Goal: Information Seeking & Learning: Find specific page/section

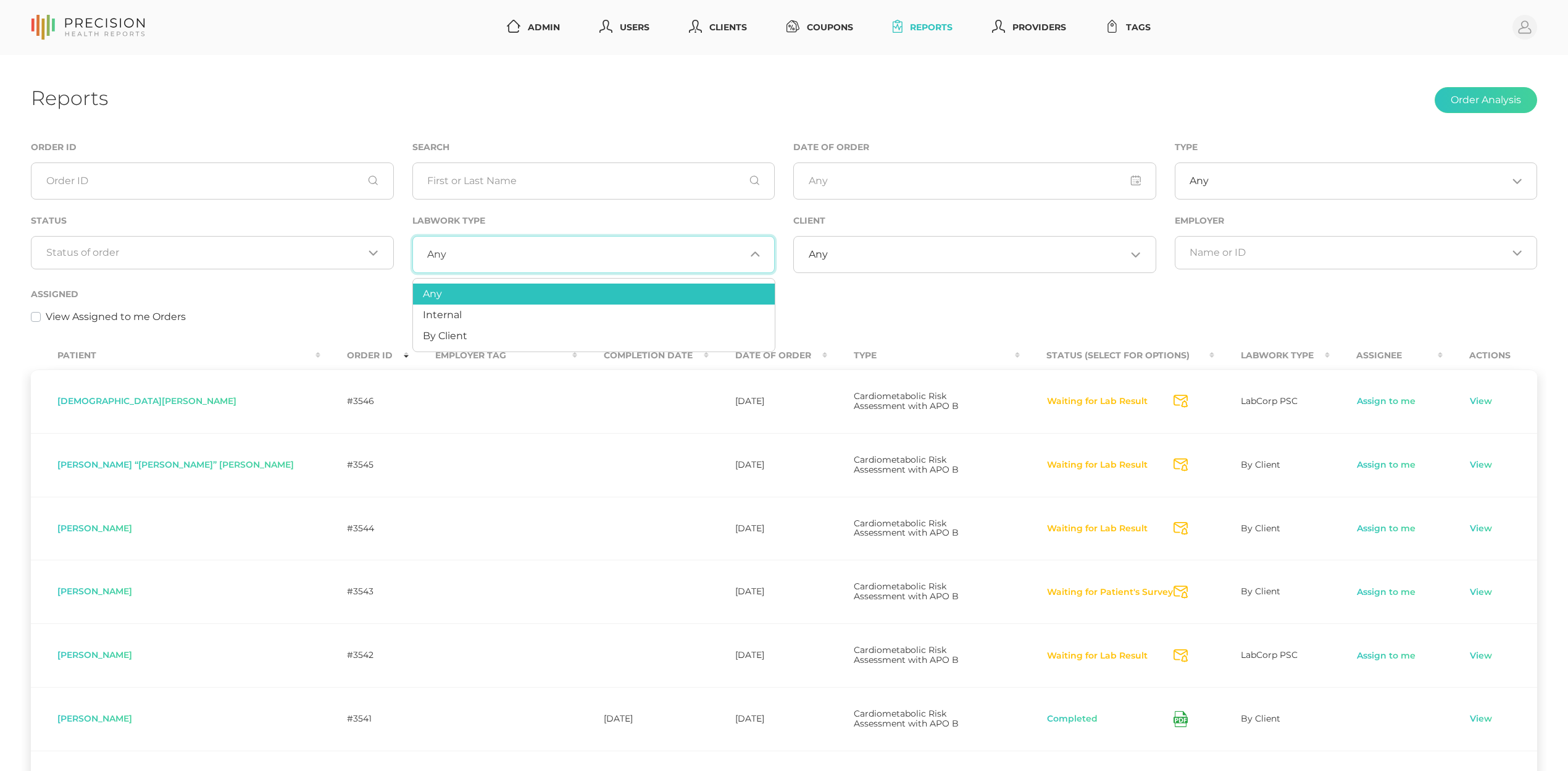
select select "75"
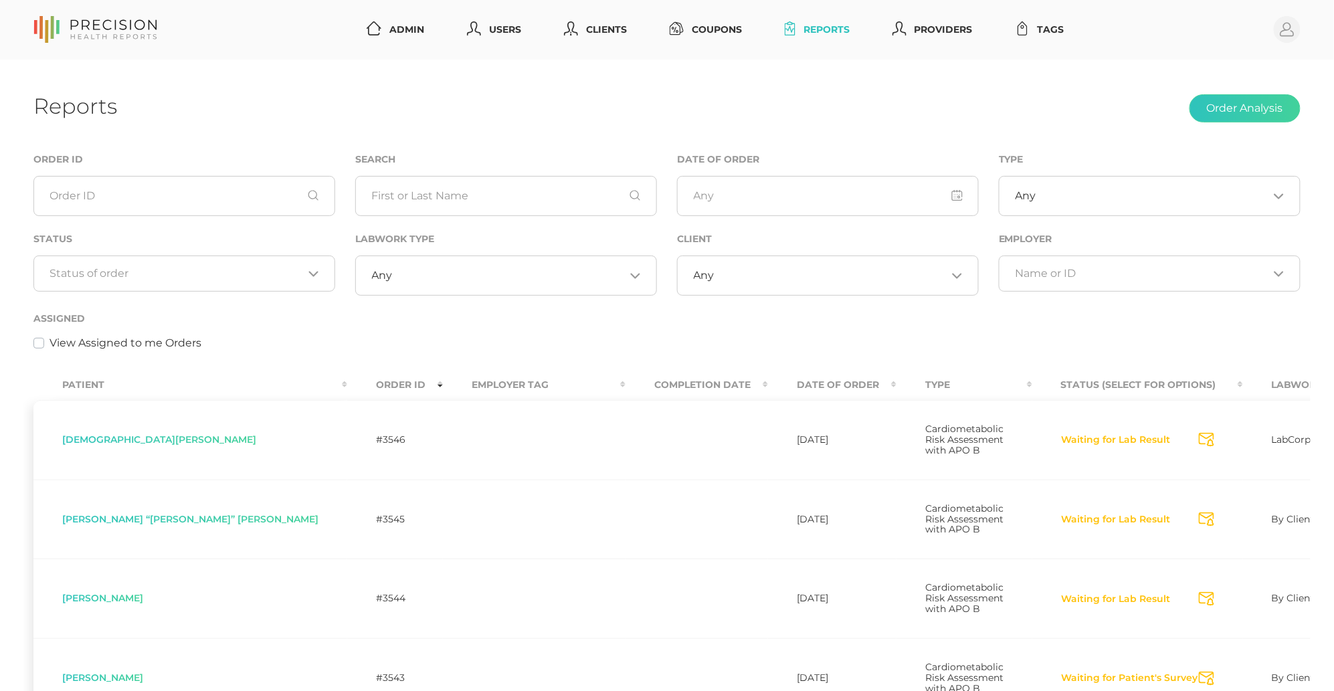
click at [351, 153] on div "Search" at bounding box center [506, 191] width 322 height 80
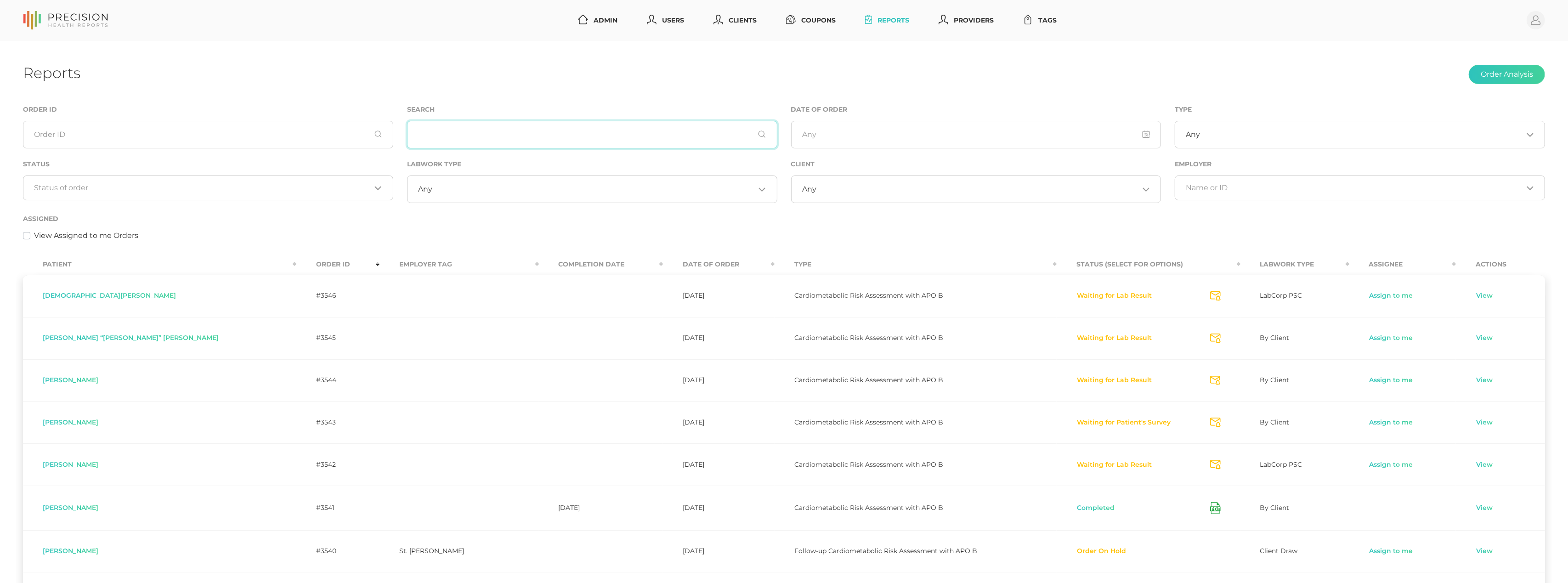
click at [455, 133] on input "text" at bounding box center [592, 135] width 370 height 27
type input "ormson"
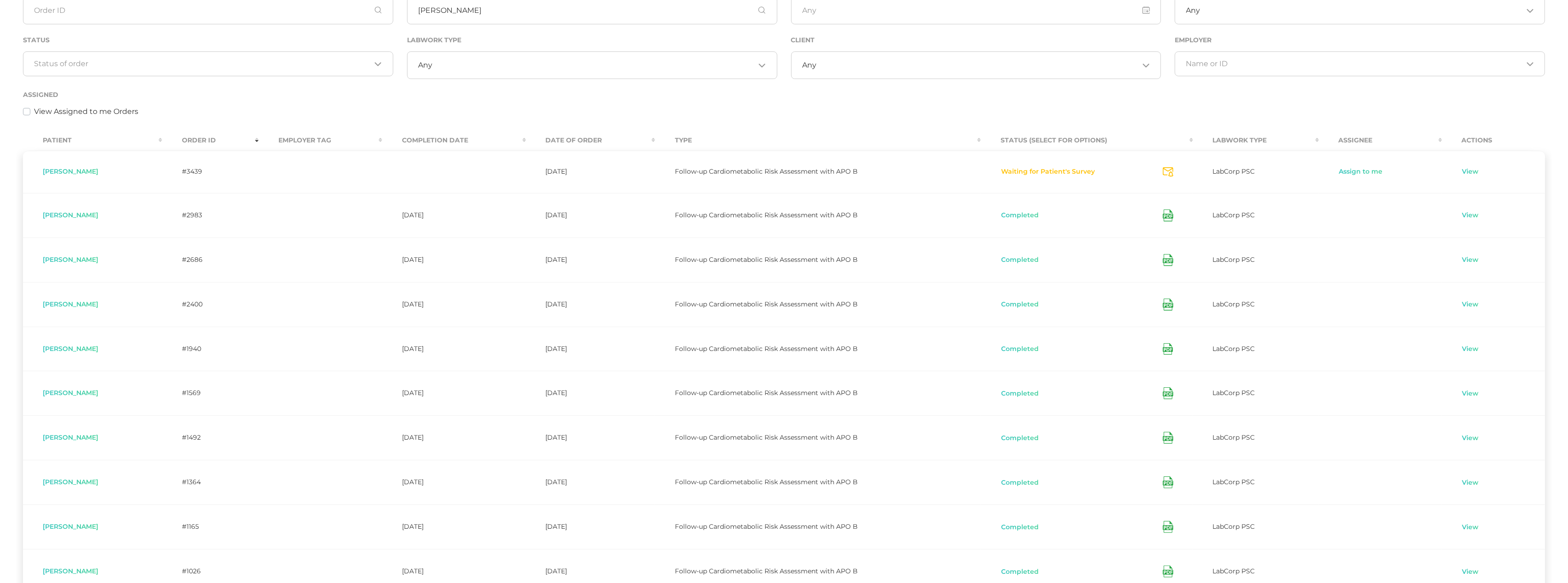
scroll to position [138, 0]
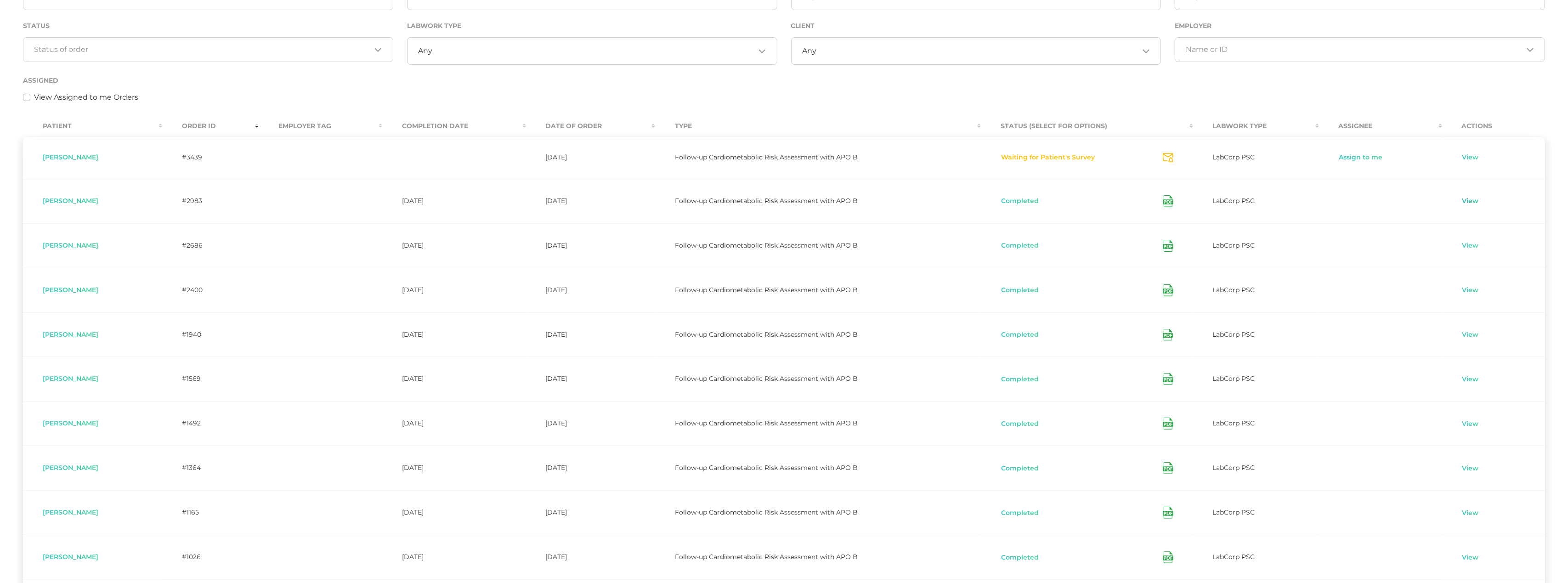
click at [1166, 202] on link "View" at bounding box center [1470, 201] width 17 height 9
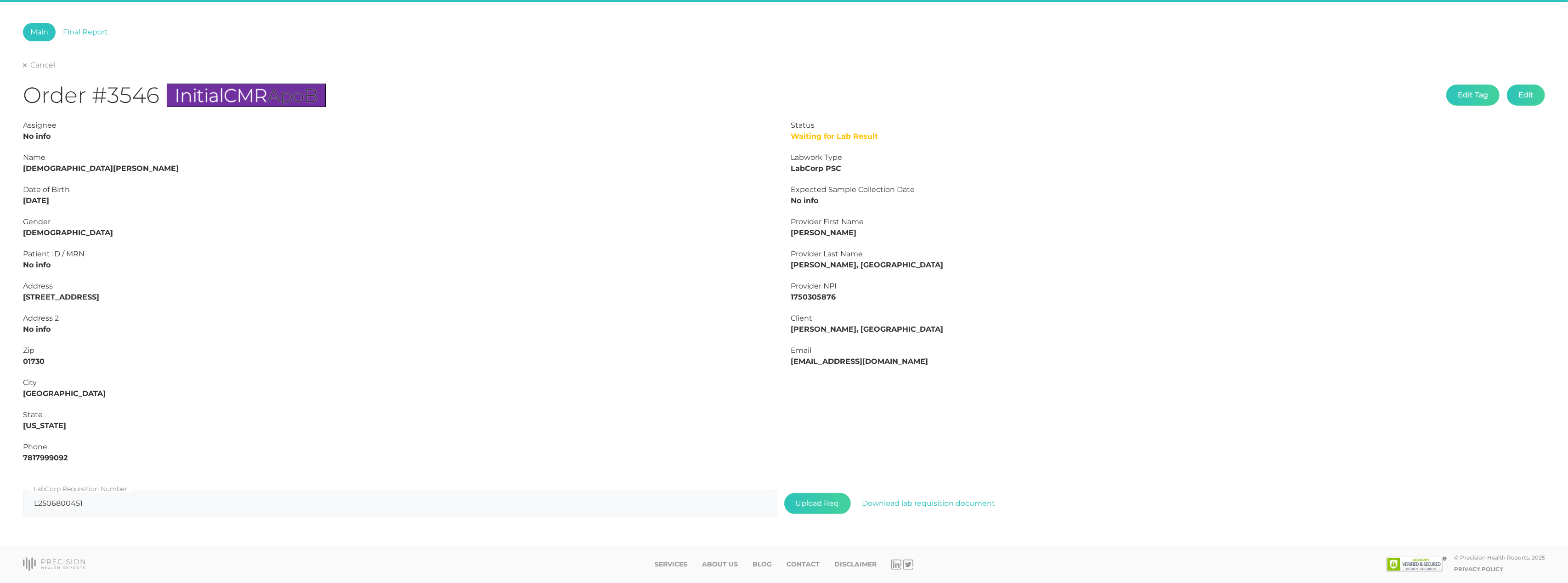
scroll to position [41, 0]
type input "L2502504908"
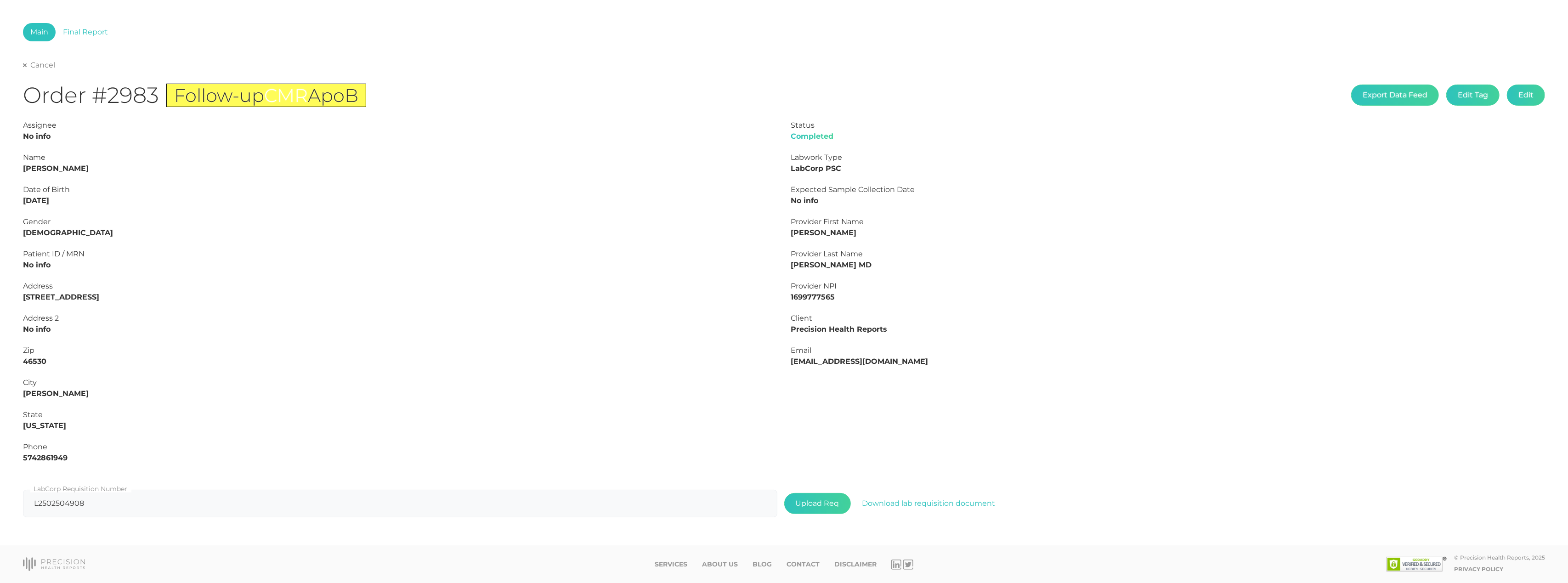
click at [44, 63] on link "Cancel" at bounding box center [38, 65] width 32 height 9
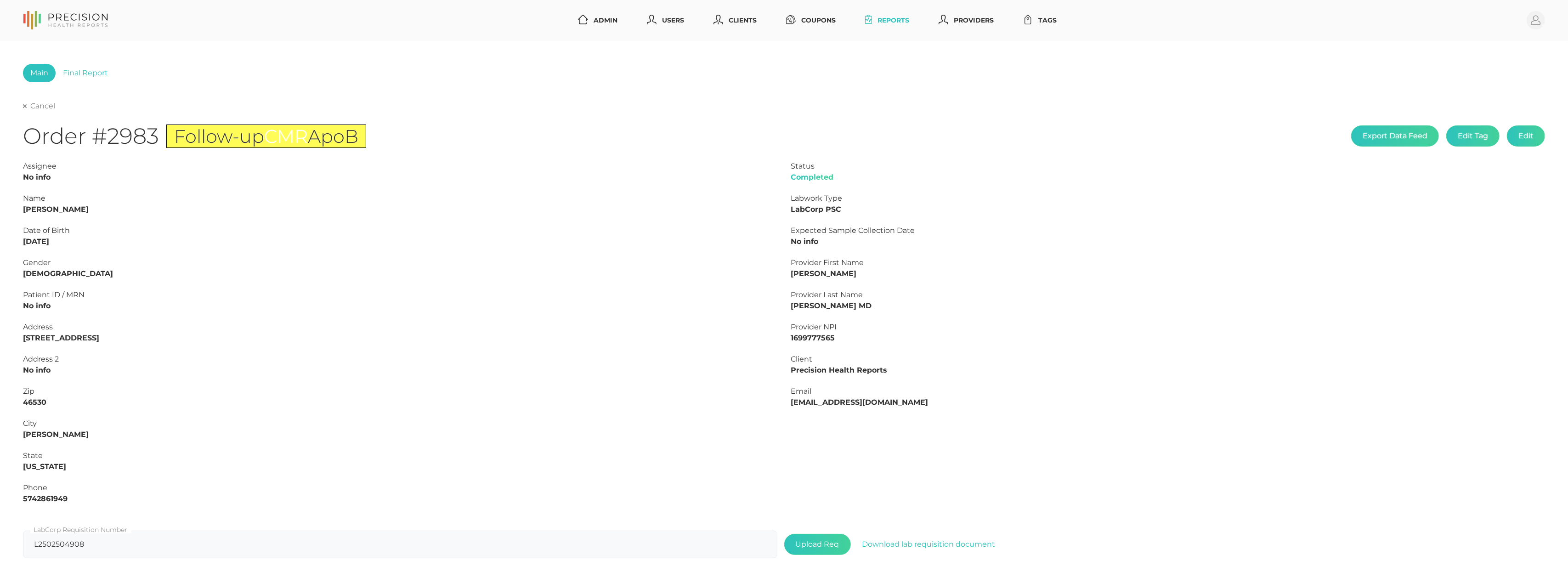
select select "75"
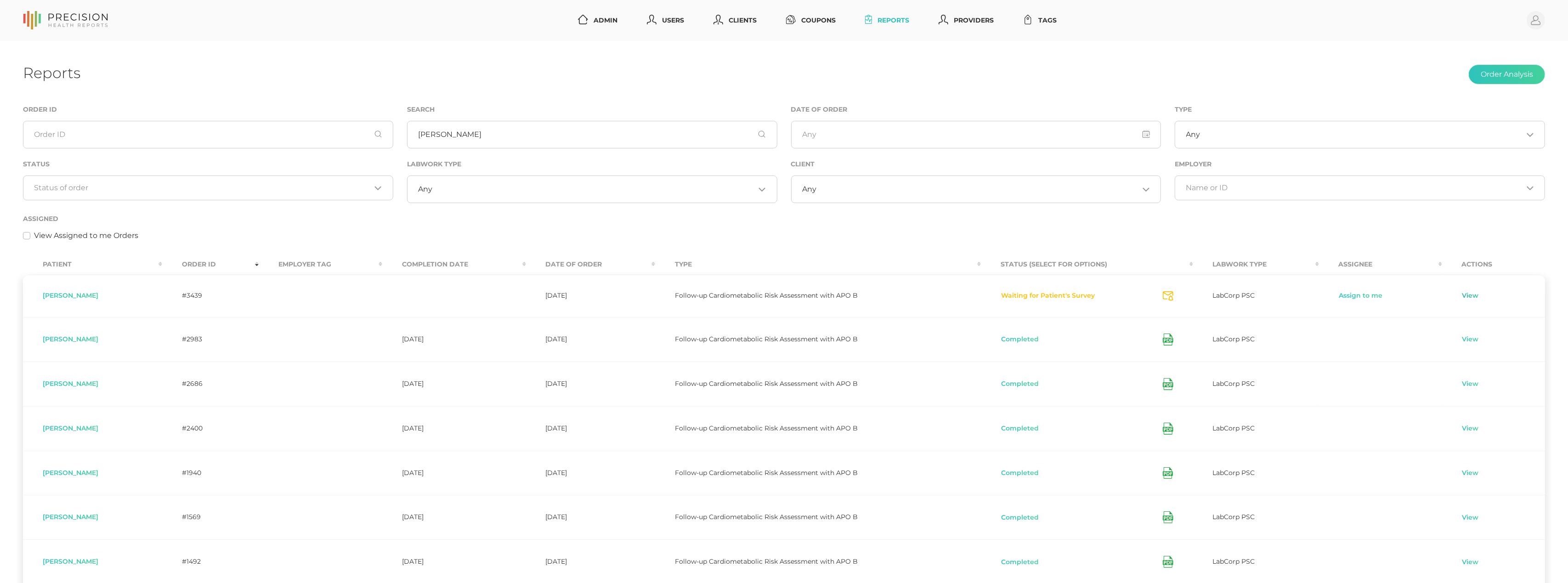
click at [1166, 296] on div "View" at bounding box center [1493, 295] width 63 height 9
click at [1166, 296] on link "View" at bounding box center [1470, 295] width 17 height 9
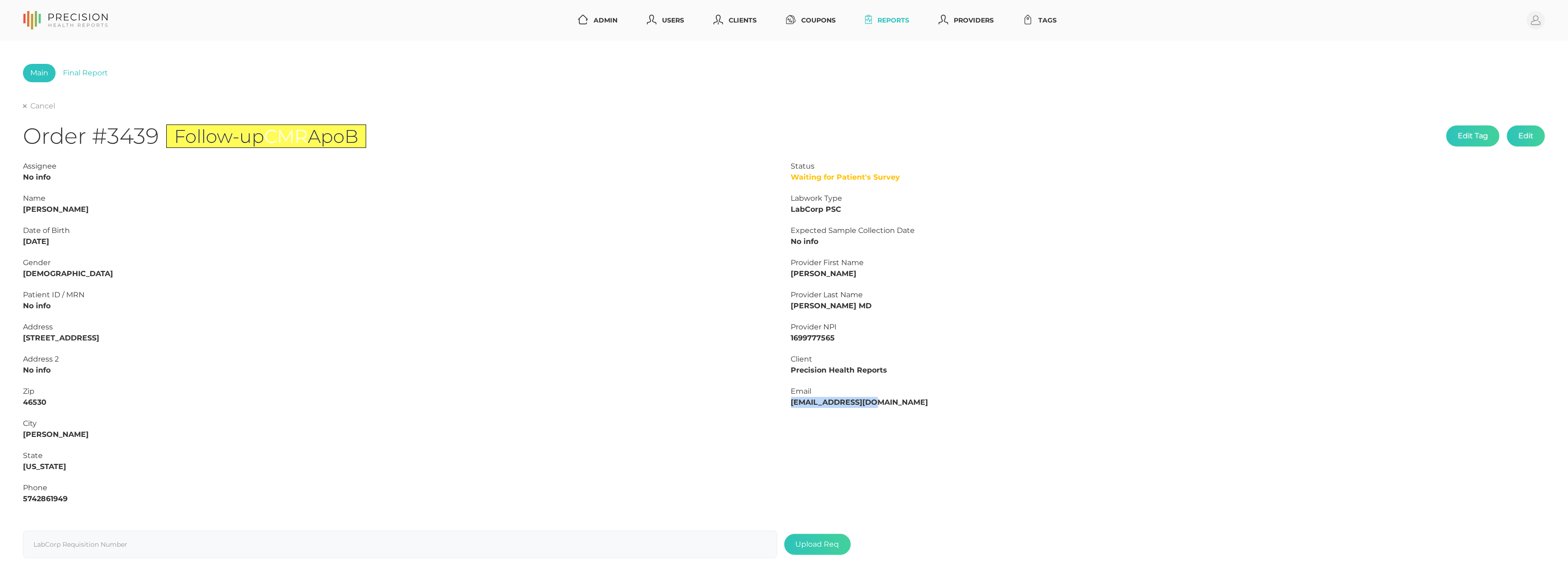
drag, startPoint x: 791, startPoint y: 401, endPoint x: 900, endPoint y: 403, distance: 109.0
click at [900, 403] on div "Email clormson@gmail.com" at bounding box center [1168, 397] width 754 height 22
copy strong "clormson@gmail.com"
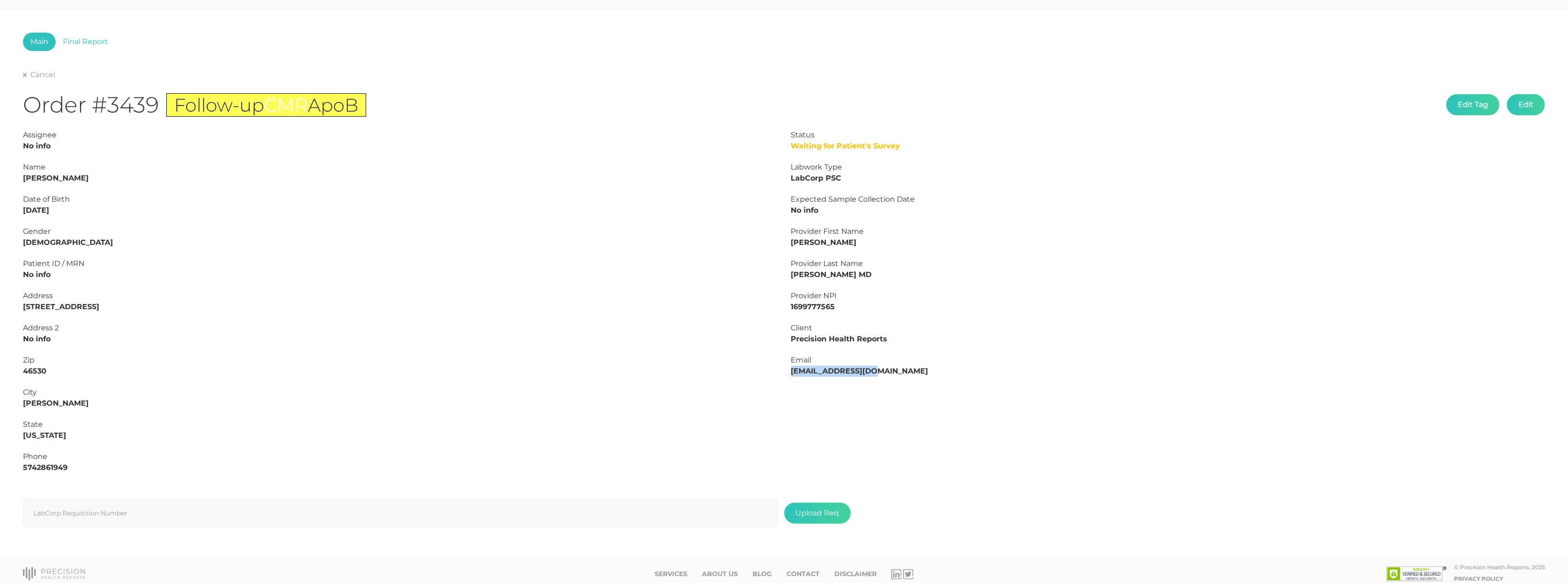
scroll to position [27, 0]
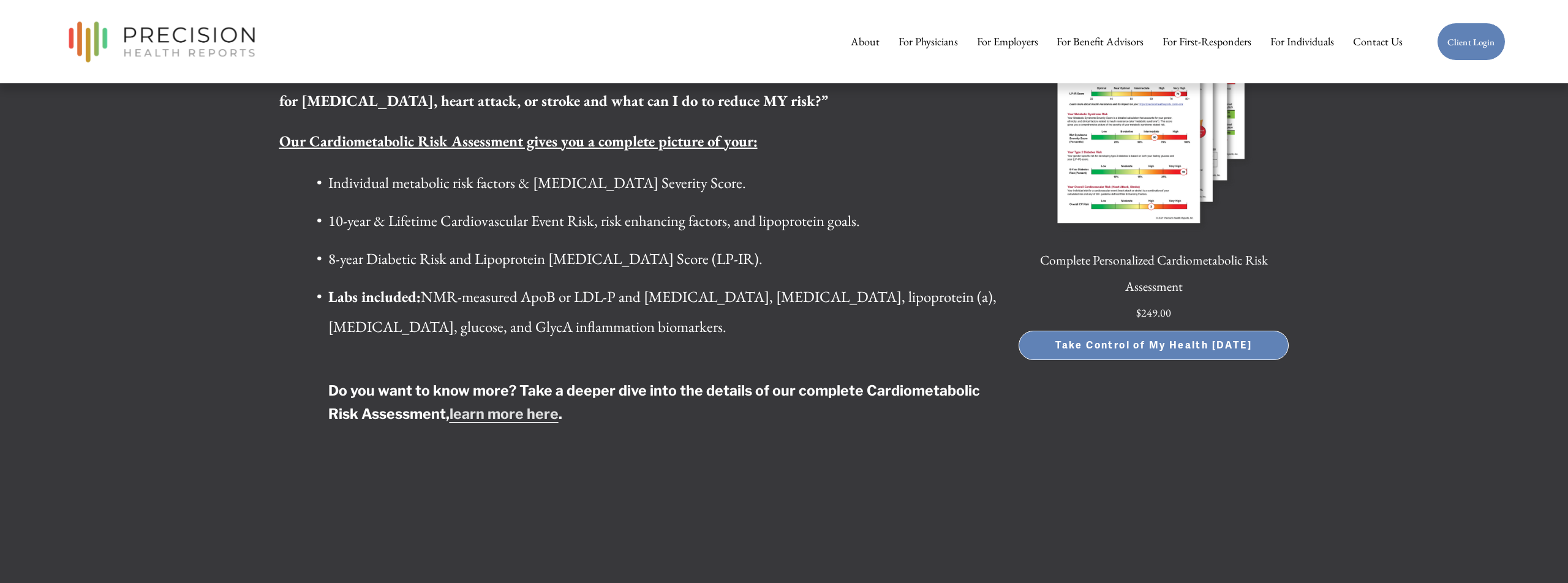
scroll to position [2590, 0]
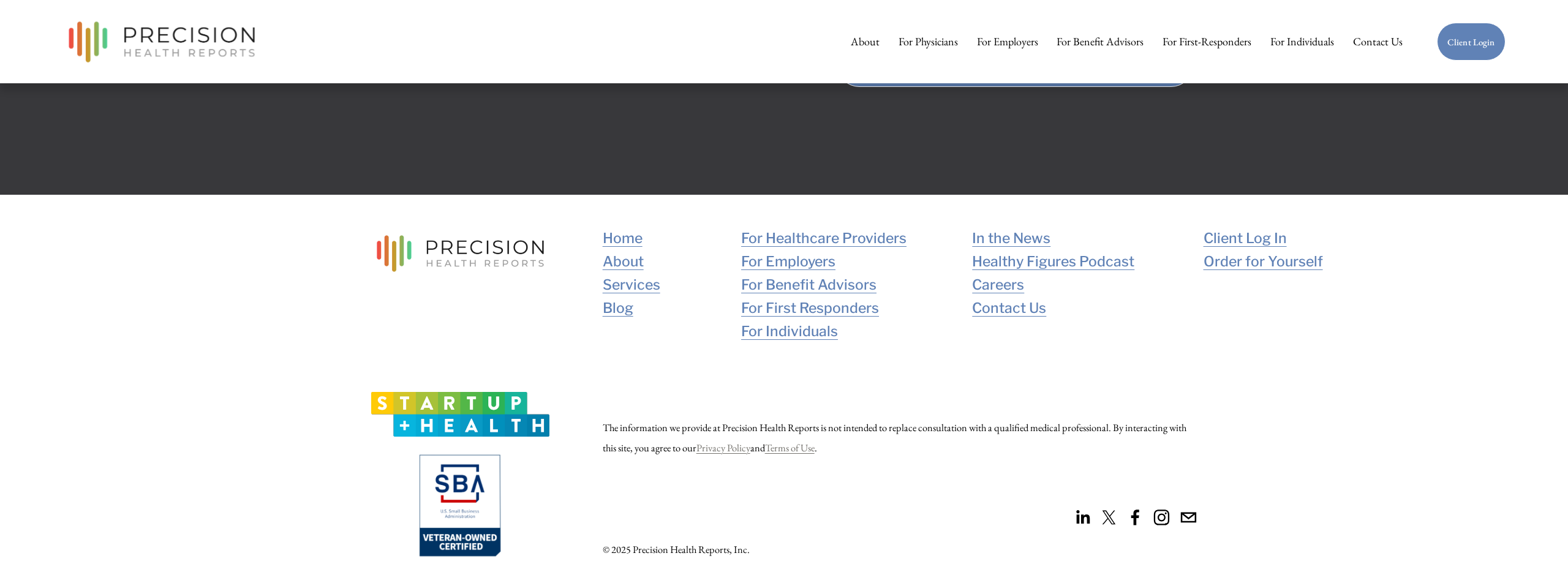
scroll to position [2843, 0]
click at [611, 302] on link "Blog" at bounding box center [617, 308] width 30 height 23
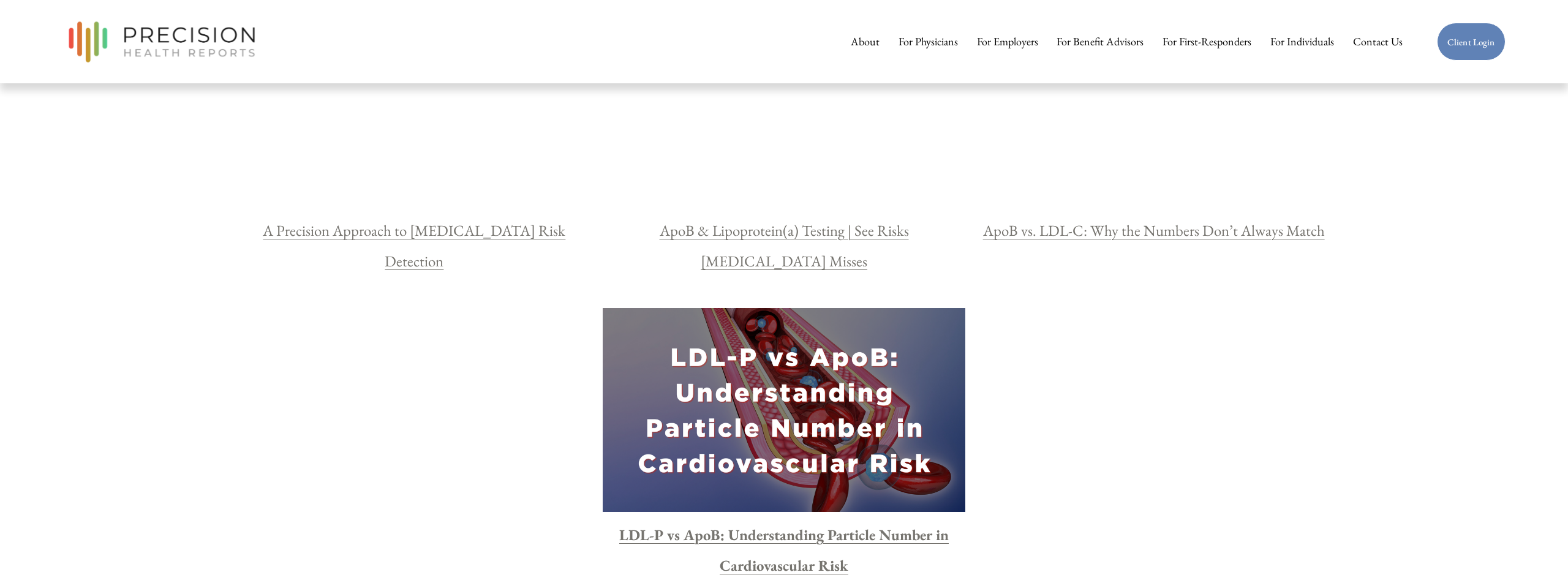
scroll to position [2424, 0]
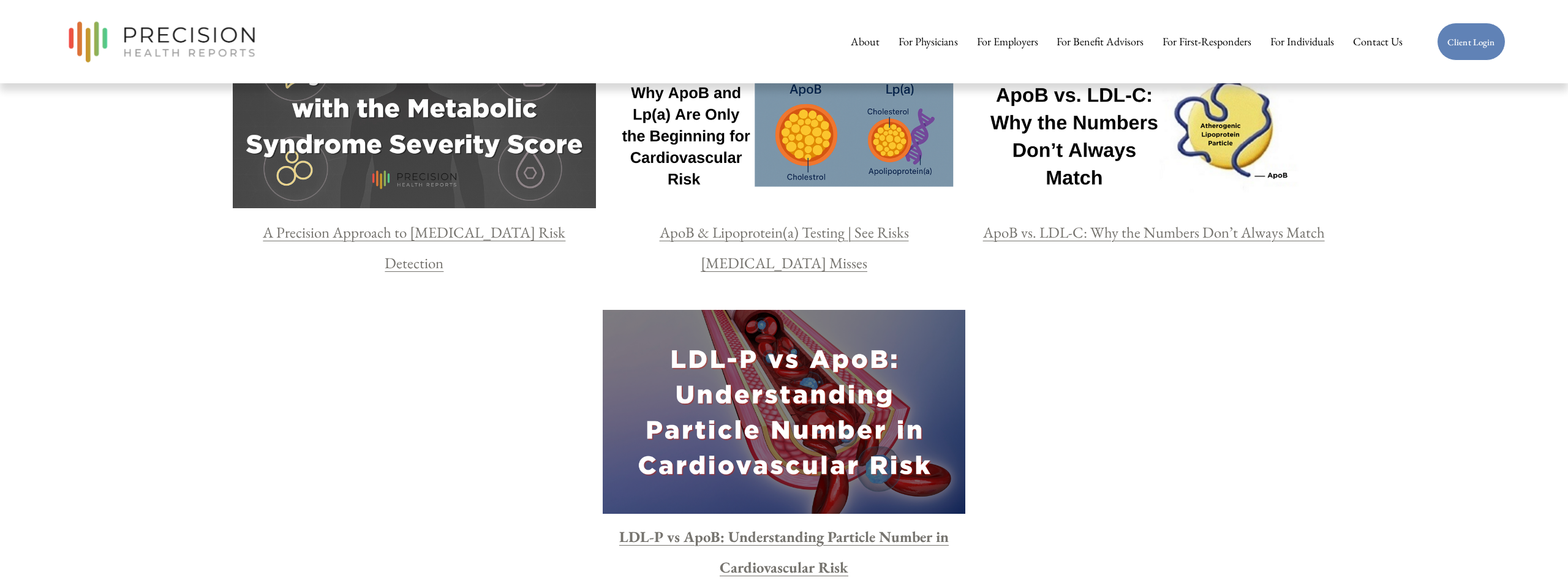
click at [783, 456] on div at bounding box center [784, 411] width 364 height 204
click at [828, 535] on strong "LDL-P vs ApoB: Understanding Particle Number in Cardiovascular Risk" at bounding box center [784, 551] width 330 height 50
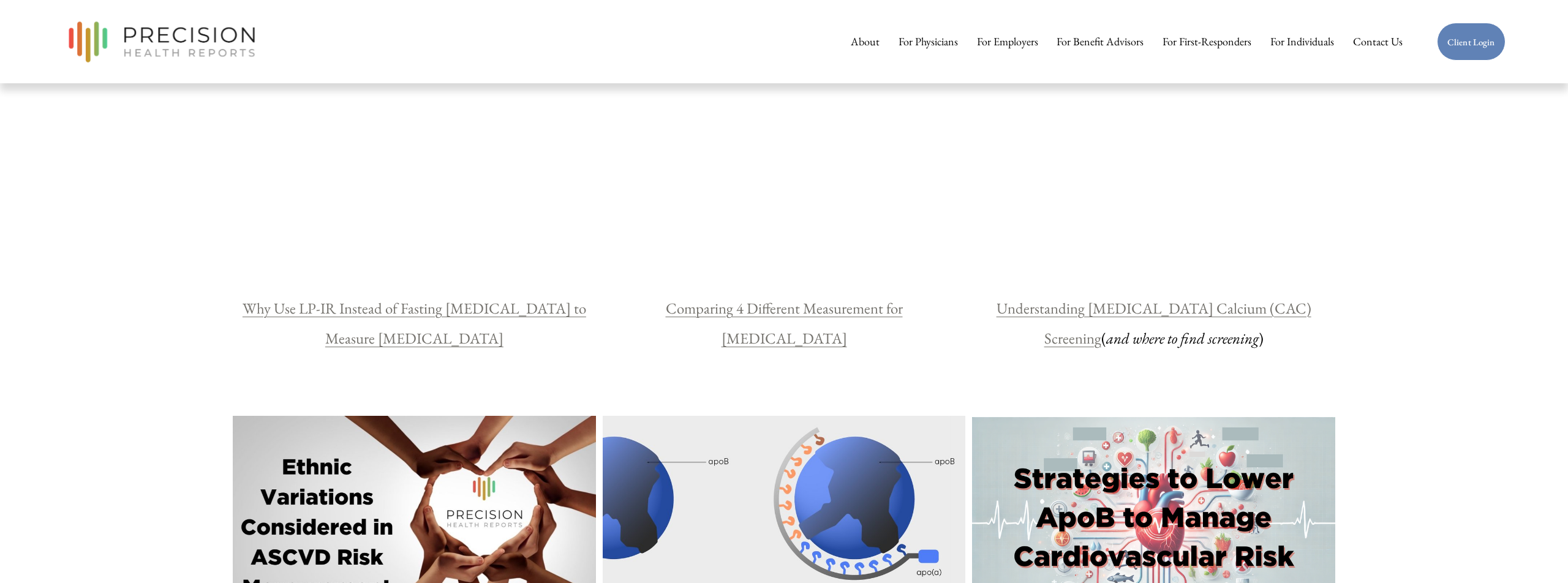
scroll to position [1561, 0]
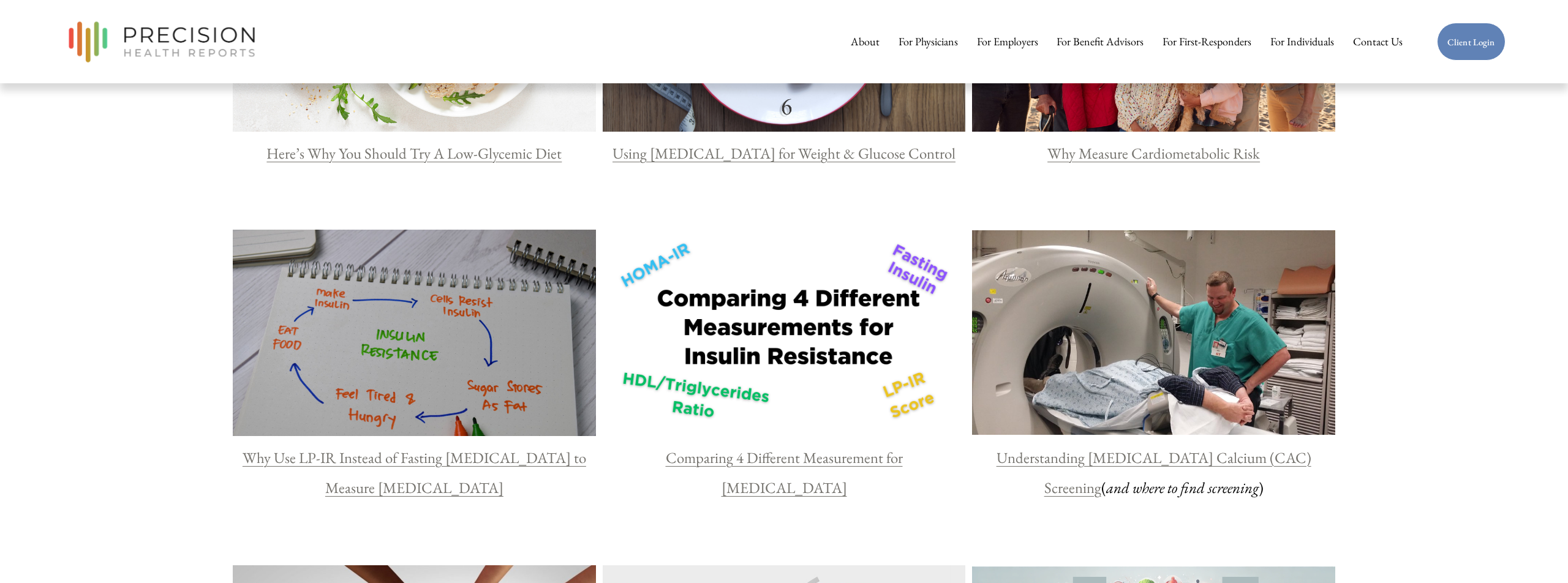
click at [510, 459] on link "Why Use LP-IR Instead of Fasting Insulin to Measure Insulin Resistance" at bounding box center [414, 472] width 343 height 50
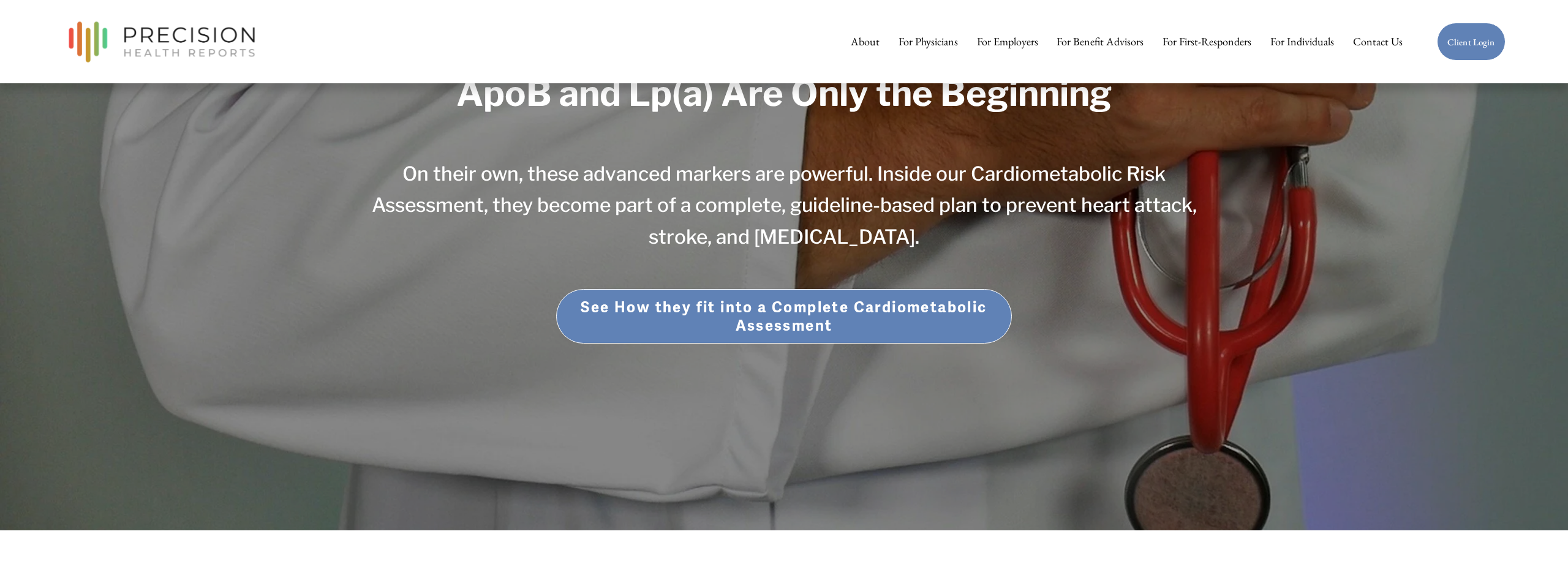
scroll to position [144, 0]
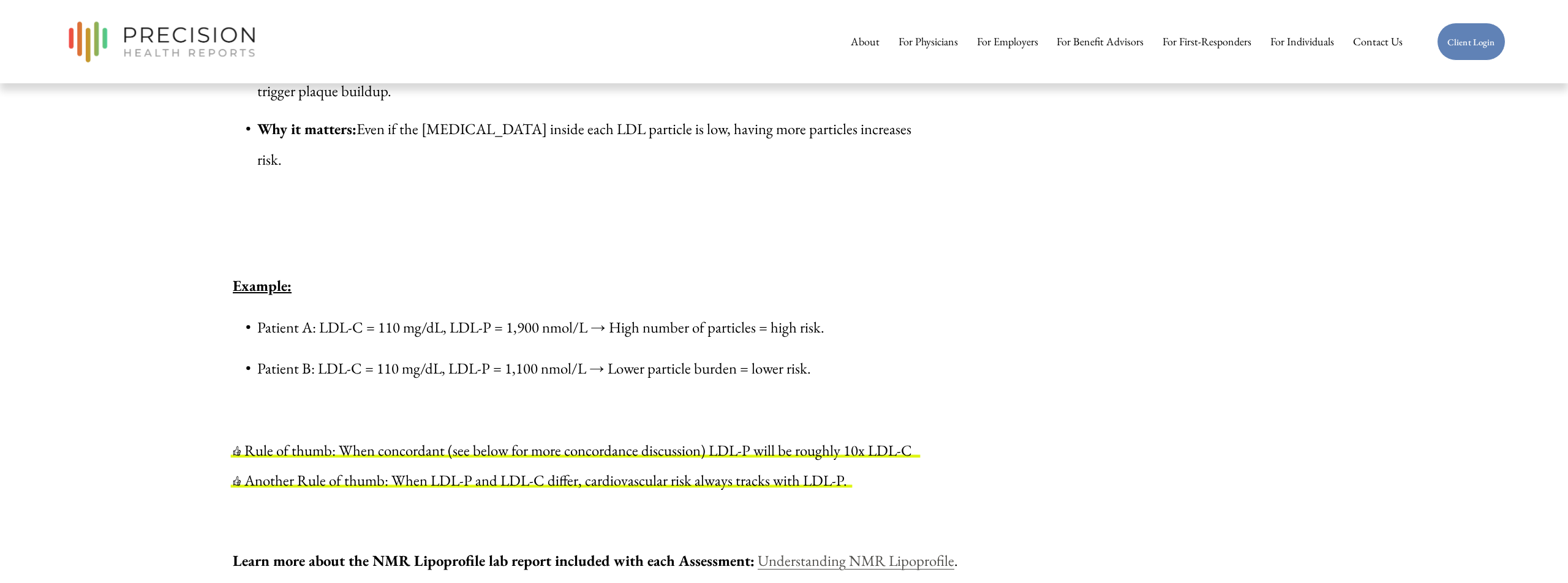
scroll to position [2032, 0]
